Goal: Navigation & Orientation: Understand site structure

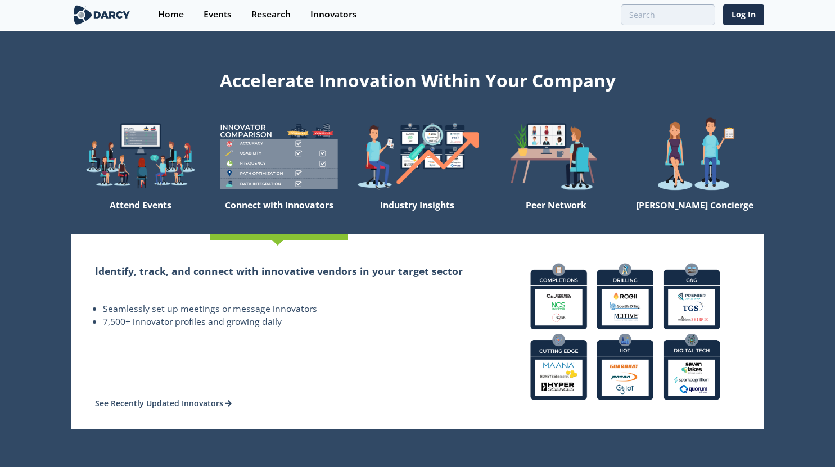
click at [98, 12] on img at bounding box center [101, 15] width 61 height 20
click at [221, 11] on div "Events" at bounding box center [218, 14] width 28 height 9
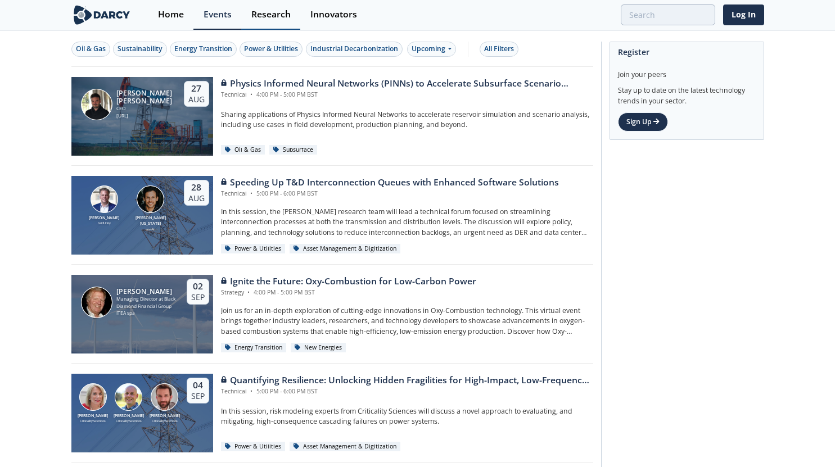
click at [269, 15] on div "Research" at bounding box center [270, 14] width 39 height 9
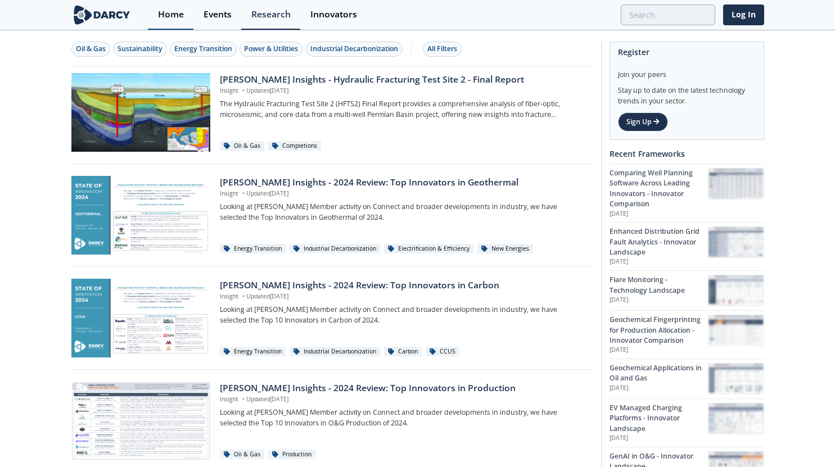
click at [162, 16] on div "Home" at bounding box center [171, 14] width 26 height 9
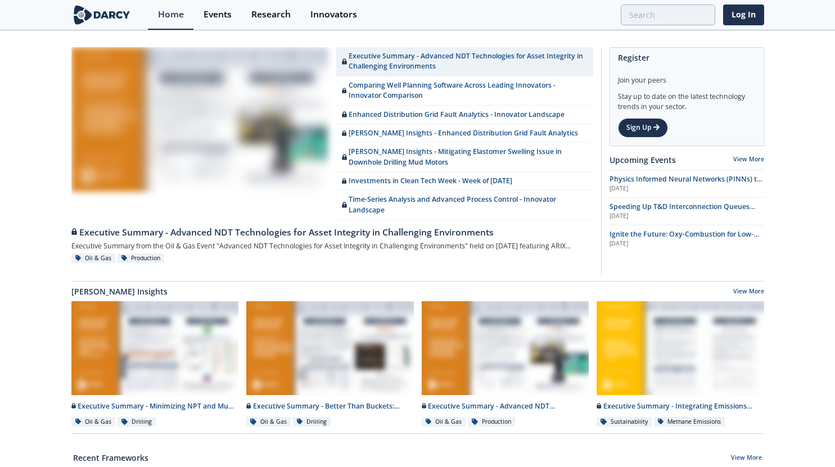
click at [109, 11] on img at bounding box center [101, 15] width 61 height 20
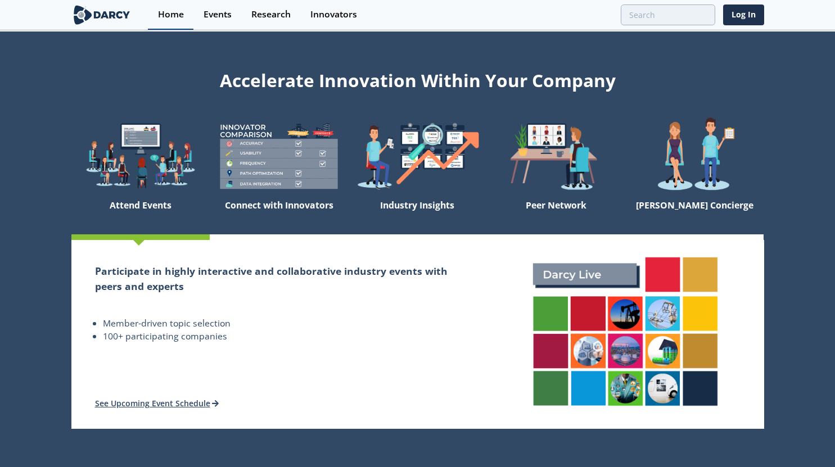
click at [170, 17] on div "Home" at bounding box center [171, 14] width 26 height 9
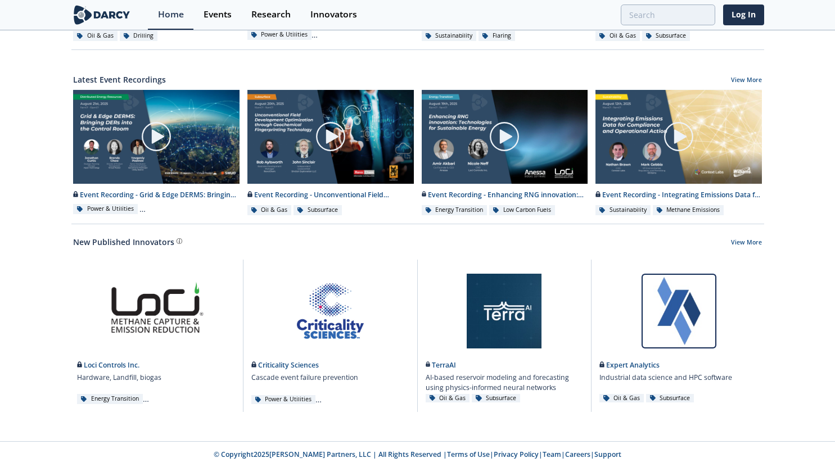
scroll to position [553, 0]
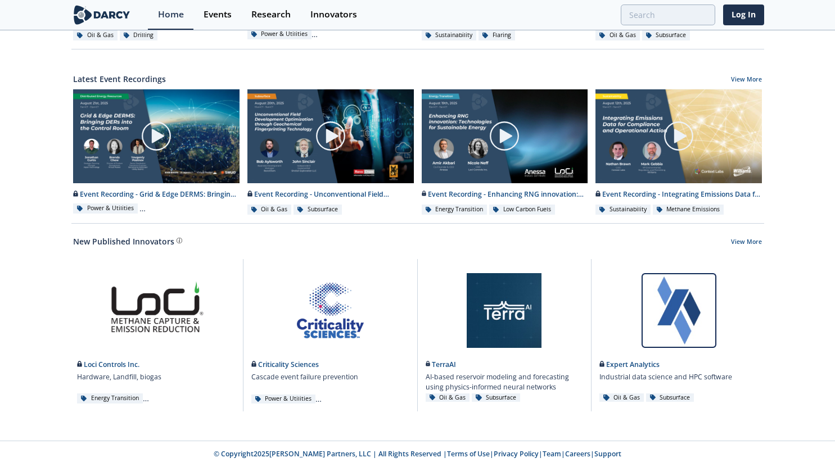
click at [94, 16] on img at bounding box center [101, 15] width 61 height 20
